Goal: Answer question/provide support

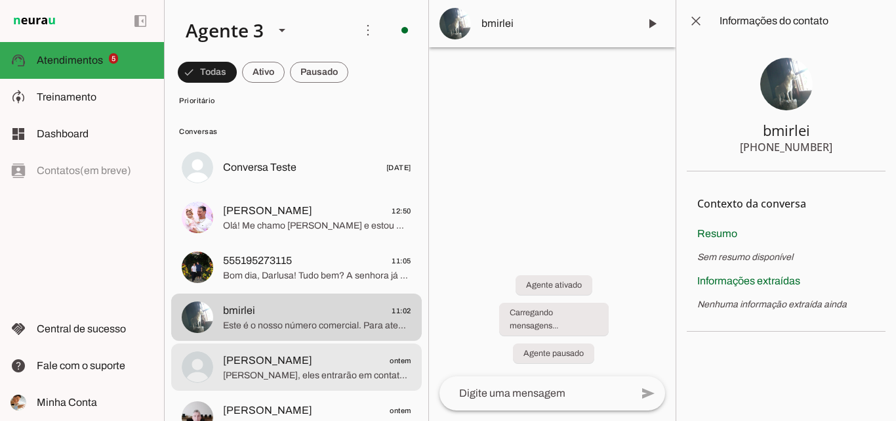
scroll to position [318, 0]
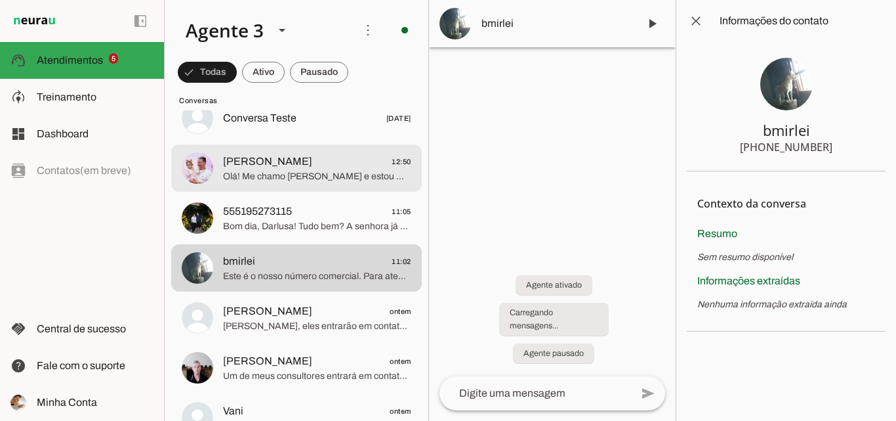
click at [317, 174] on span "Olá! Me chamo [PERSON_NAME] e estou muito feliz em ter a oportunidade de falar …" at bounding box center [317, 176] width 188 height 13
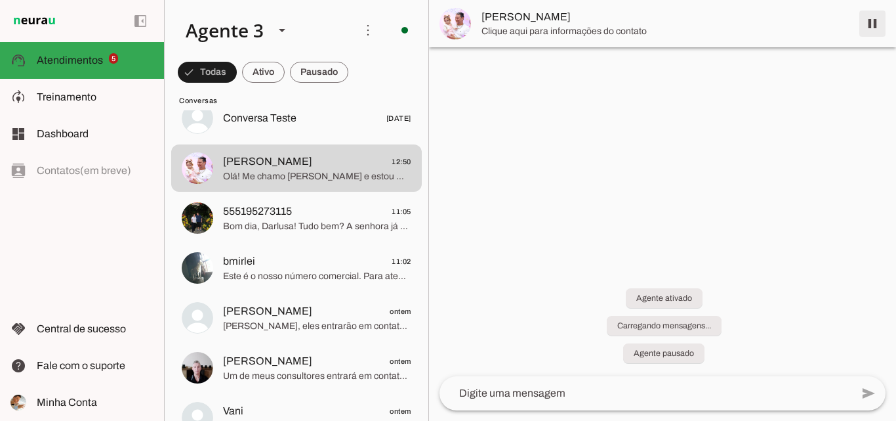
click at [876, 31] on span at bounding box center [873, 24] width 32 height 32
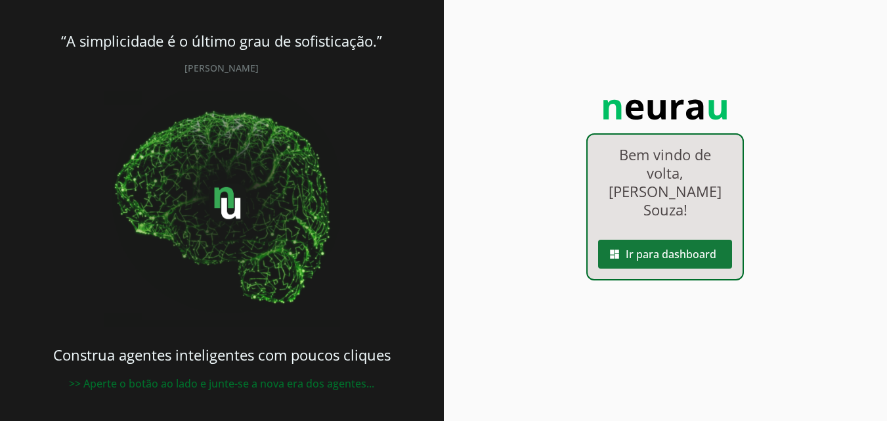
click at [709, 238] on span at bounding box center [665, 254] width 134 height 32
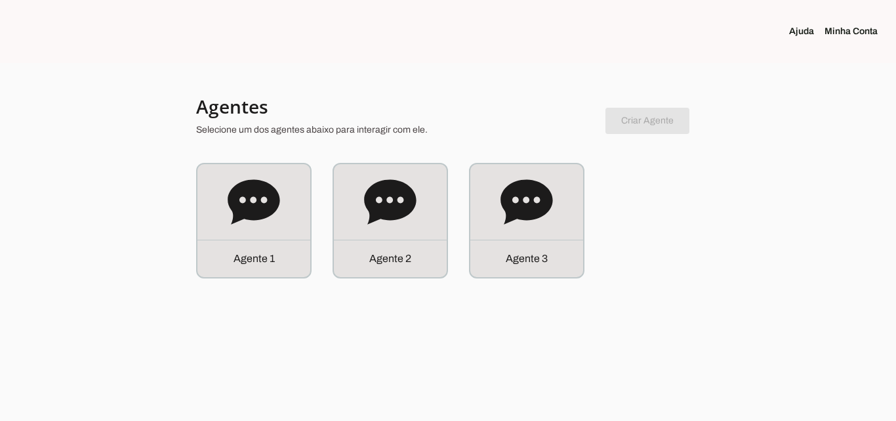
click at [587, 203] on div "Agente 1 Agente 2 Agente 3" at bounding box center [448, 221] width 504 height 116
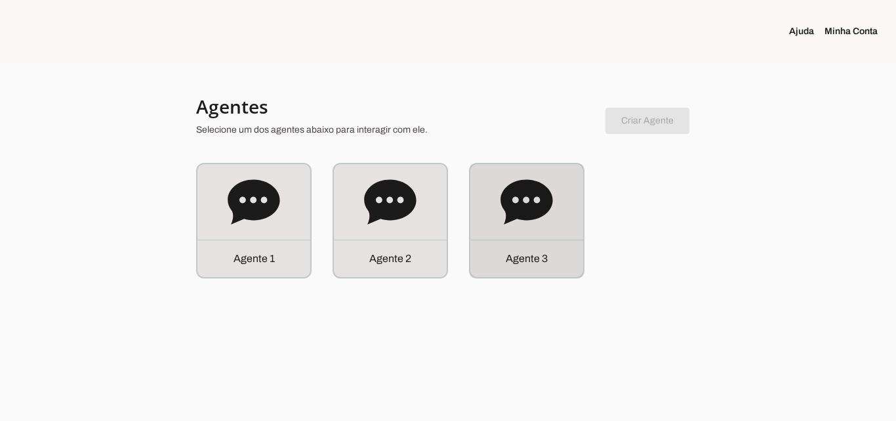
click at [549, 230] on div "Agente 3" at bounding box center [527, 220] width 113 height 113
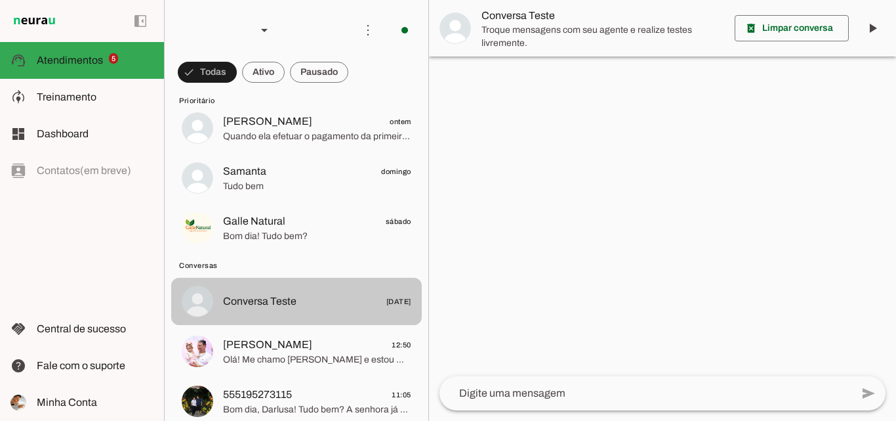
scroll to position [197, 0]
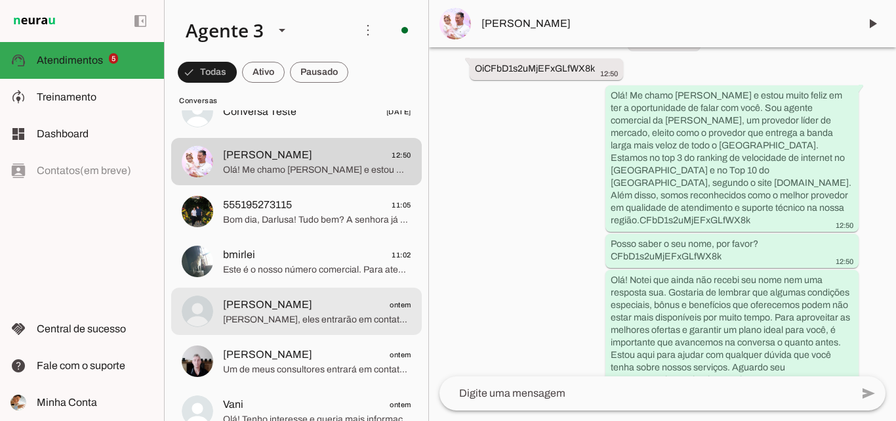
scroll to position [263, 0]
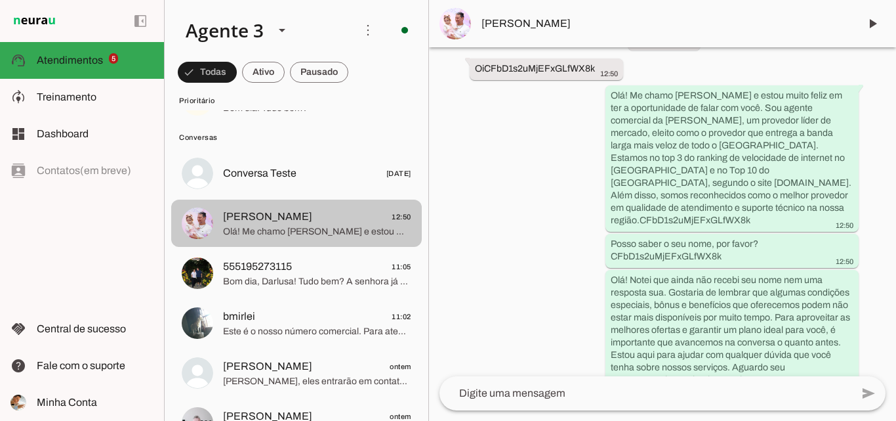
click at [373, 230] on span "Olá! Me chamo [PERSON_NAME] e estou muito feliz em ter a oportunidade de falar …" at bounding box center [317, 231] width 188 height 13
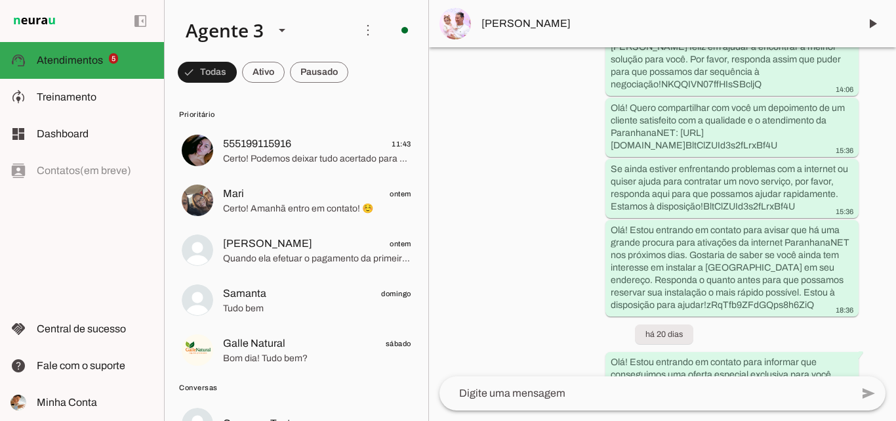
scroll to position [0, 0]
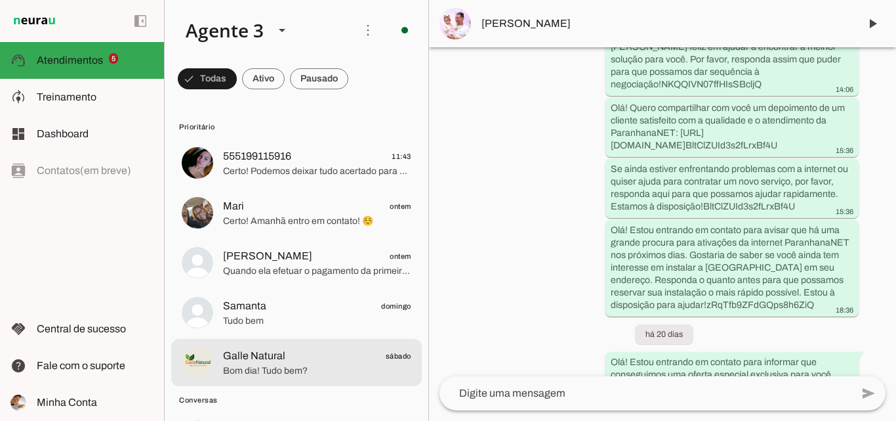
click at [274, 363] on span "Galle Natural" at bounding box center [254, 356] width 62 height 16
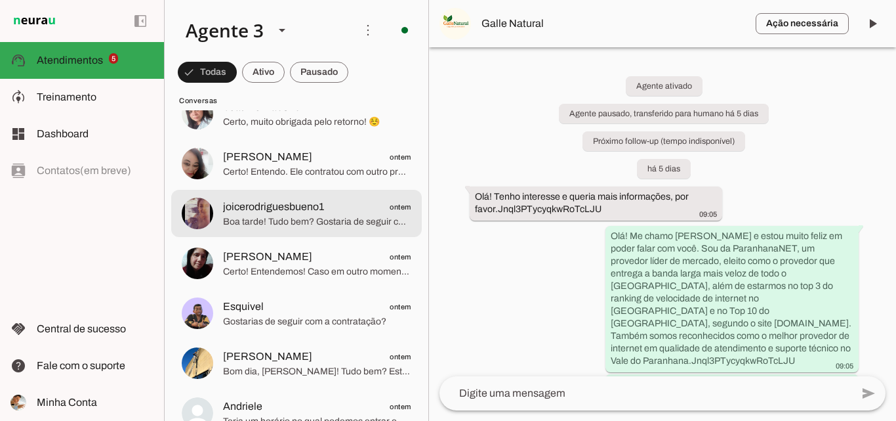
scroll to position [853, 0]
